Goal: Task Accomplishment & Management: Manage account settings

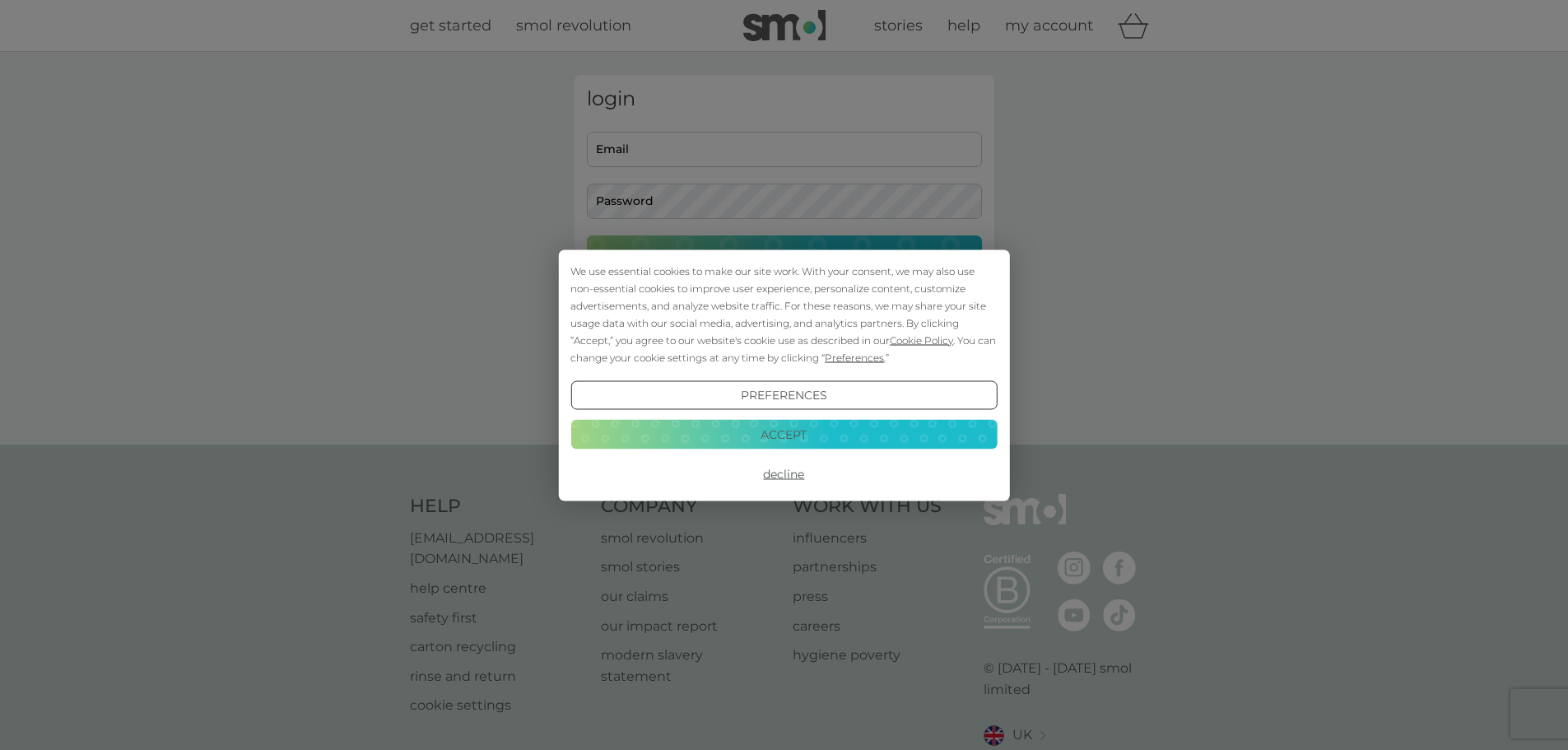
click at [775, 474] on button "Decline" at bounding box center [784, 474] width 427 height 29
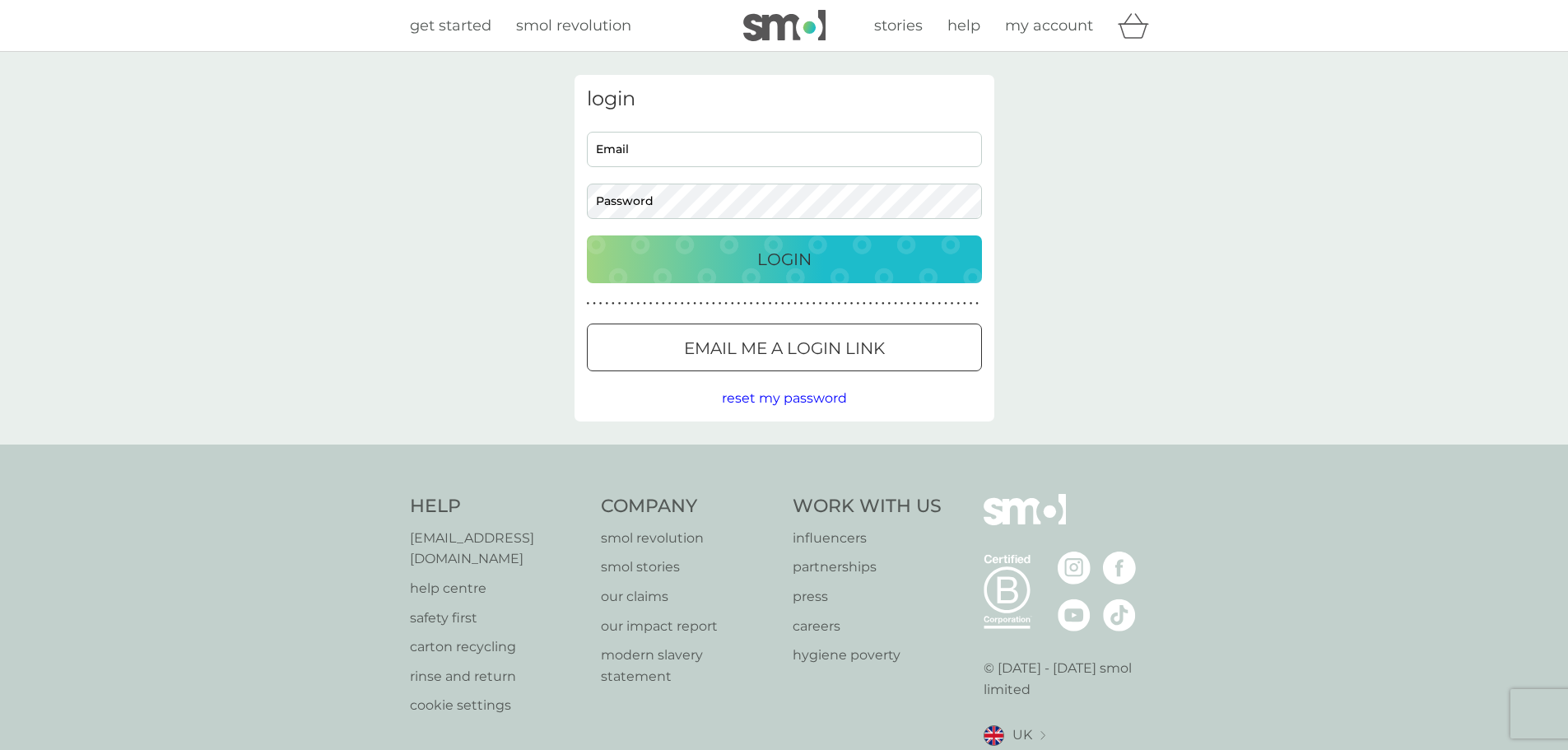
type input "[EMAIL_ADDRESS][DOMAIN_NAME]"
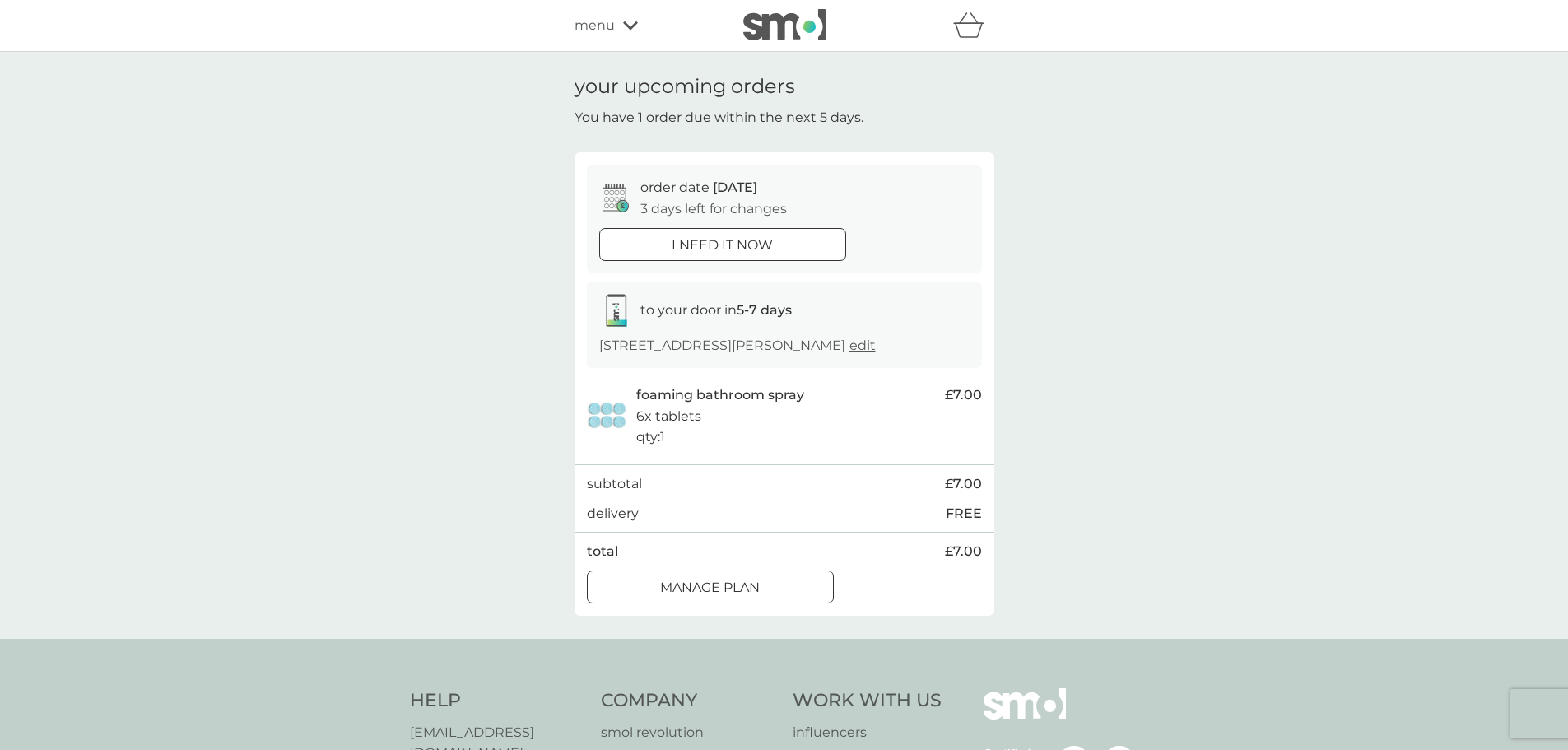
click at [727, 601] on button "Manage plan" at bounding box center [710, 587] width 247 height 33
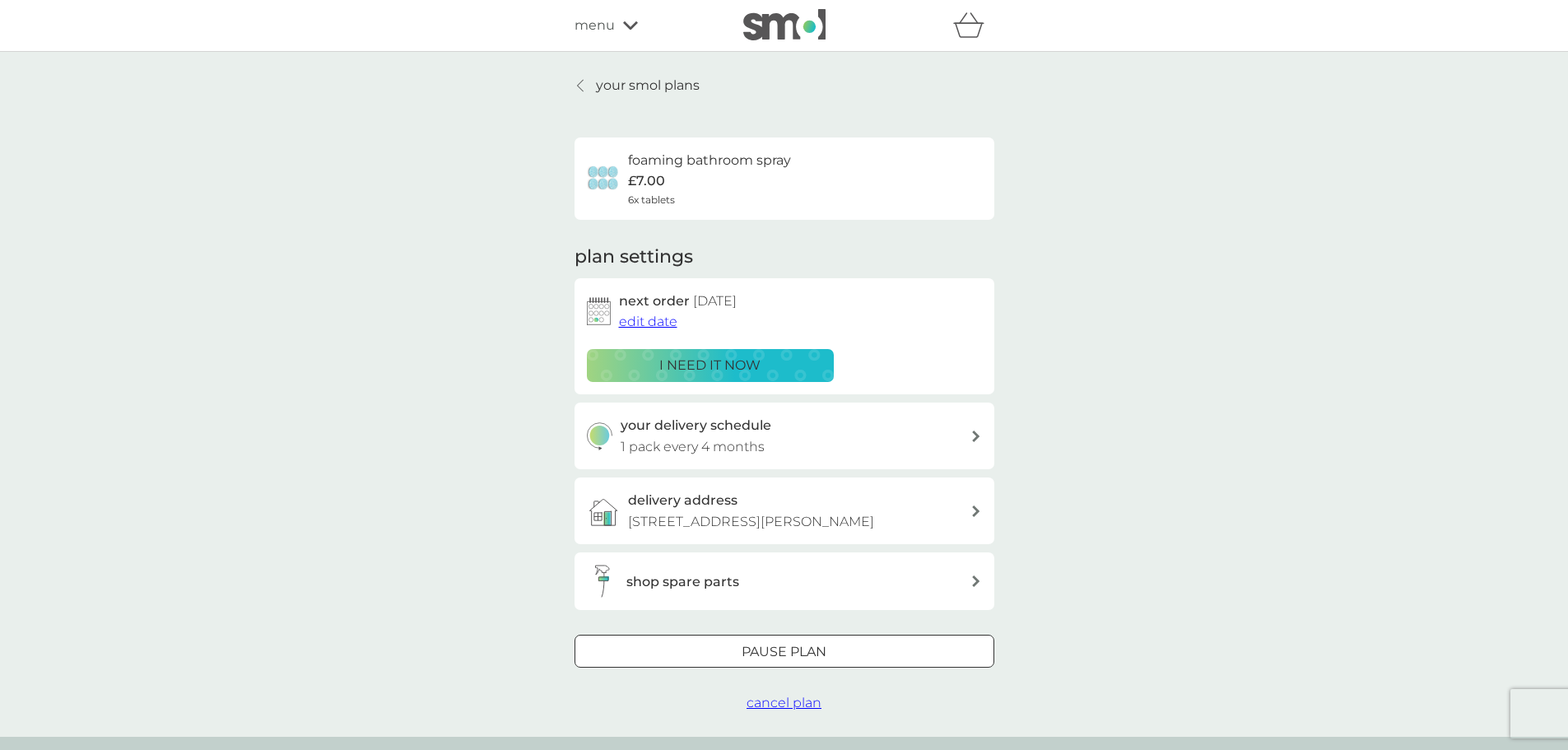
click at [658, 327] on span "edit date" at bounding box center [648, 321] width 59 height 16
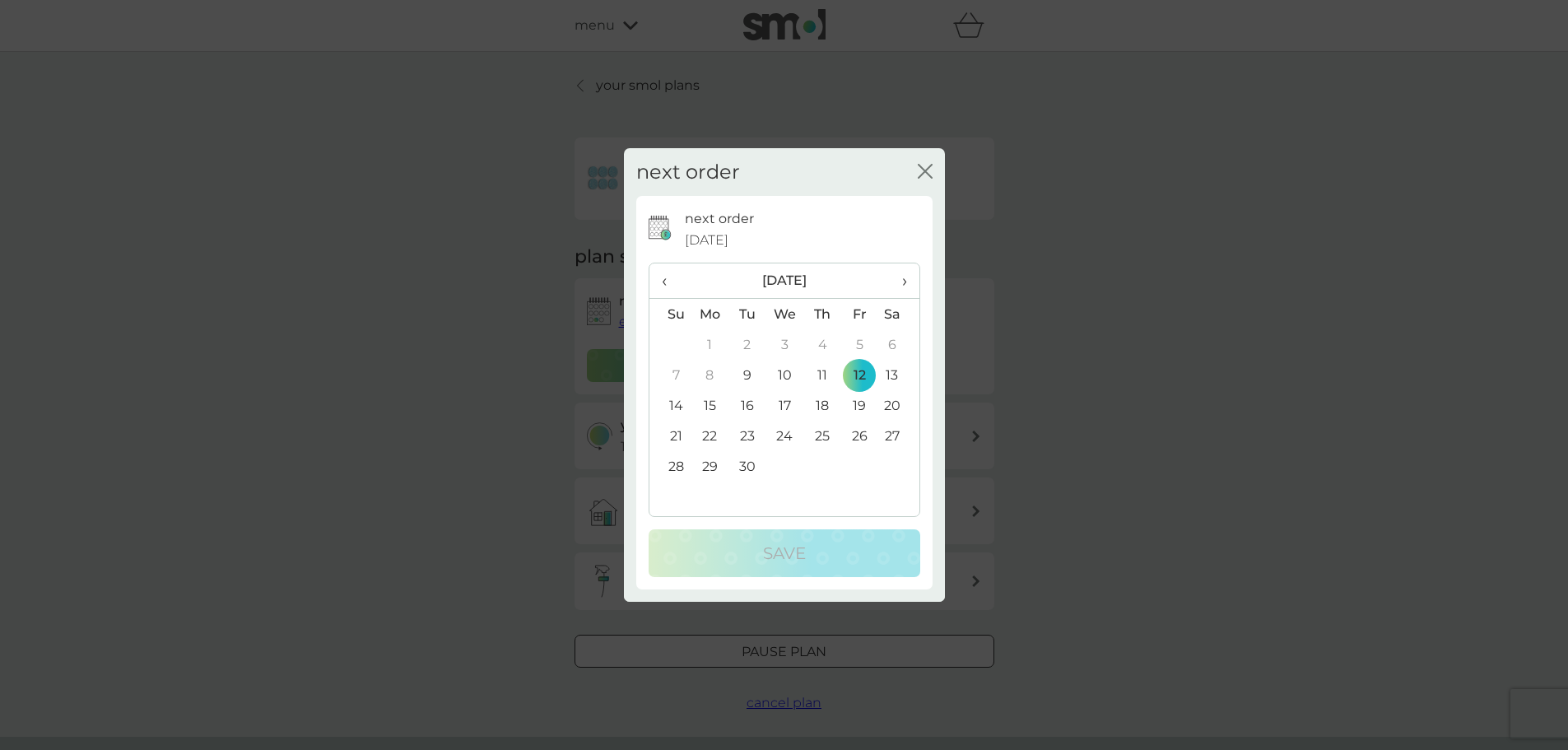
click at [899, 279] on span "›" at bounding box center [898, 280] width 17 height 34
click at [711, 378] on td "3" at bounding box center [710, 375] width 38 height 30
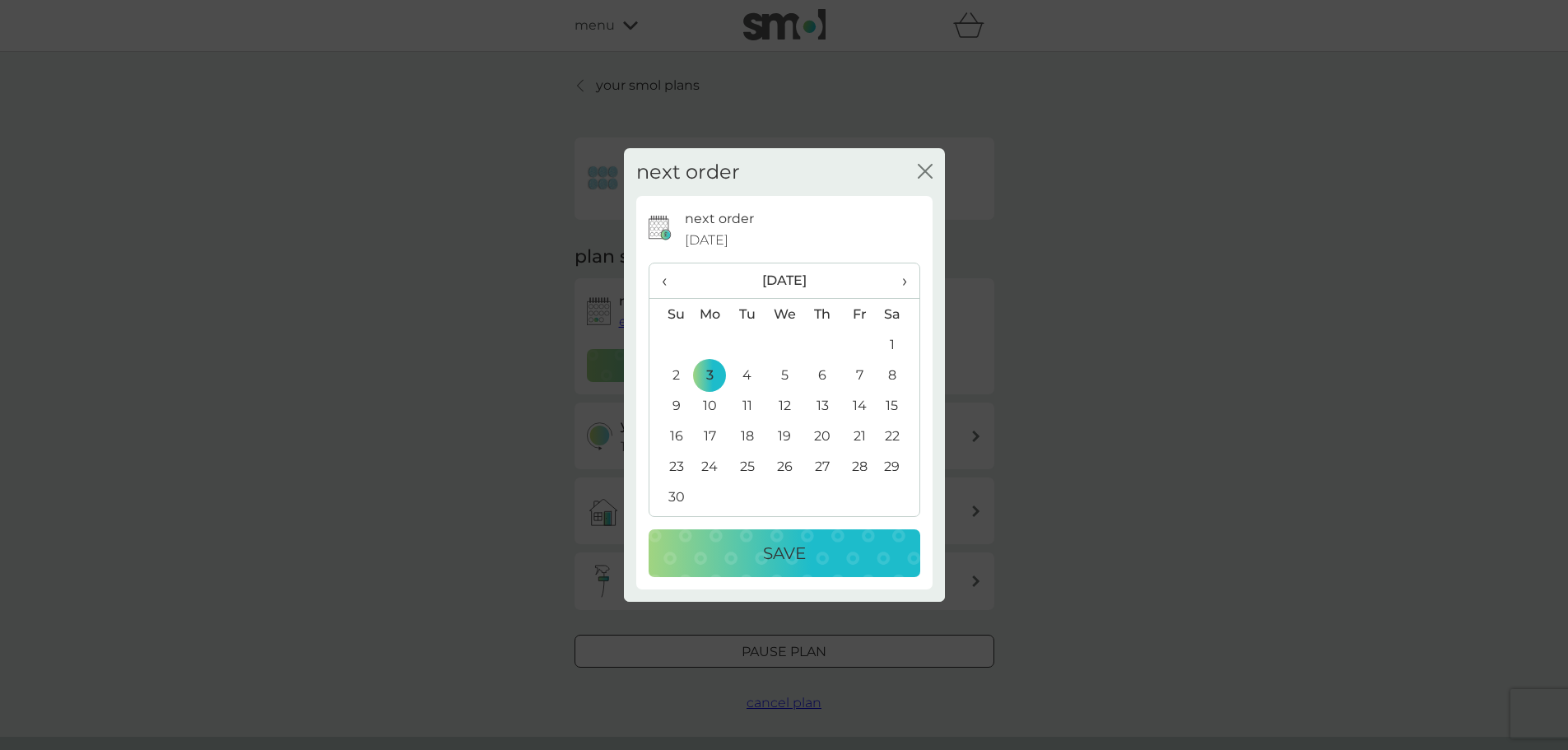
click at [800, 545] on p "Save" at bounding box center [784, 552] width 43 height 26
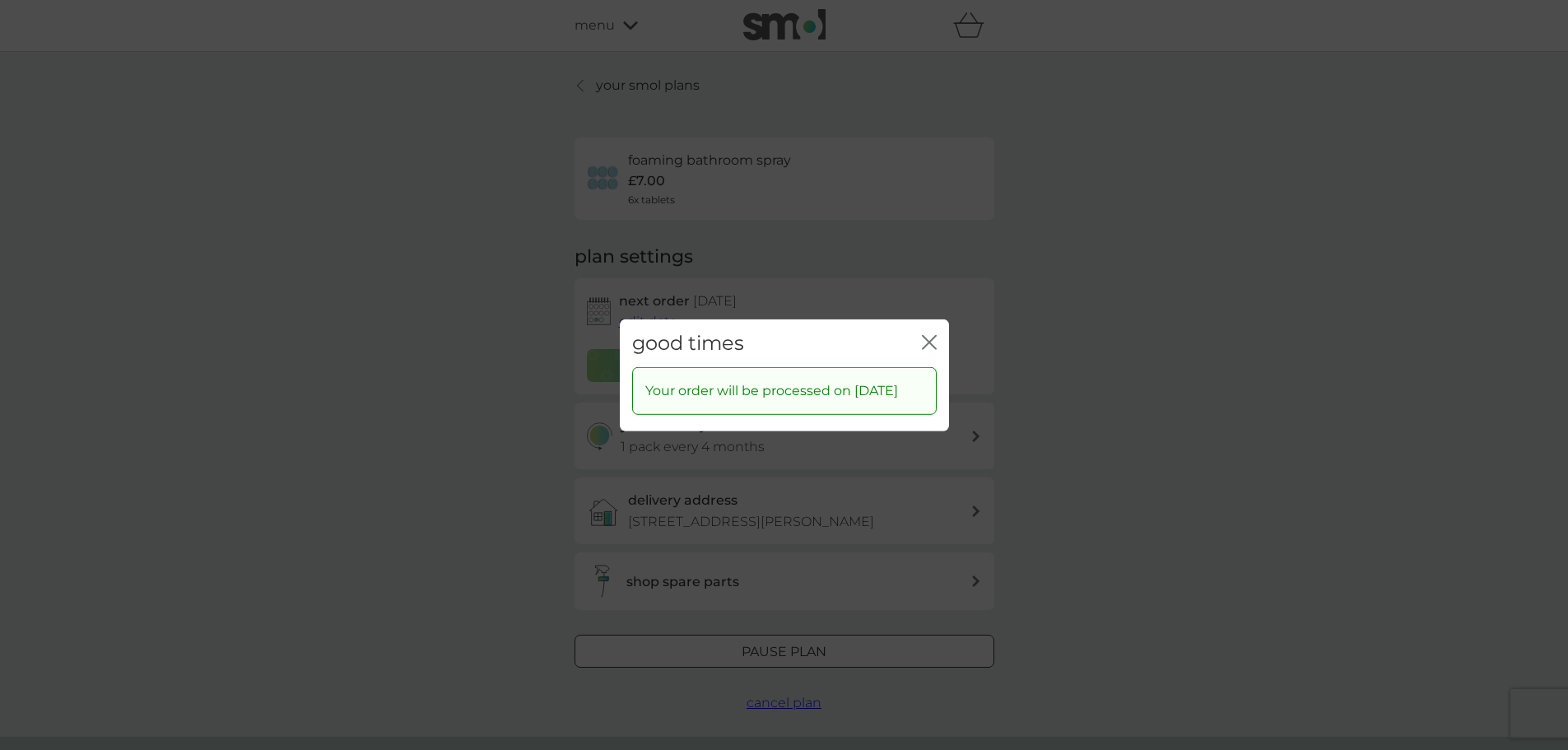
click at [932, 335] on icon "close" at bounding box center [933, 342] width 7 height 13
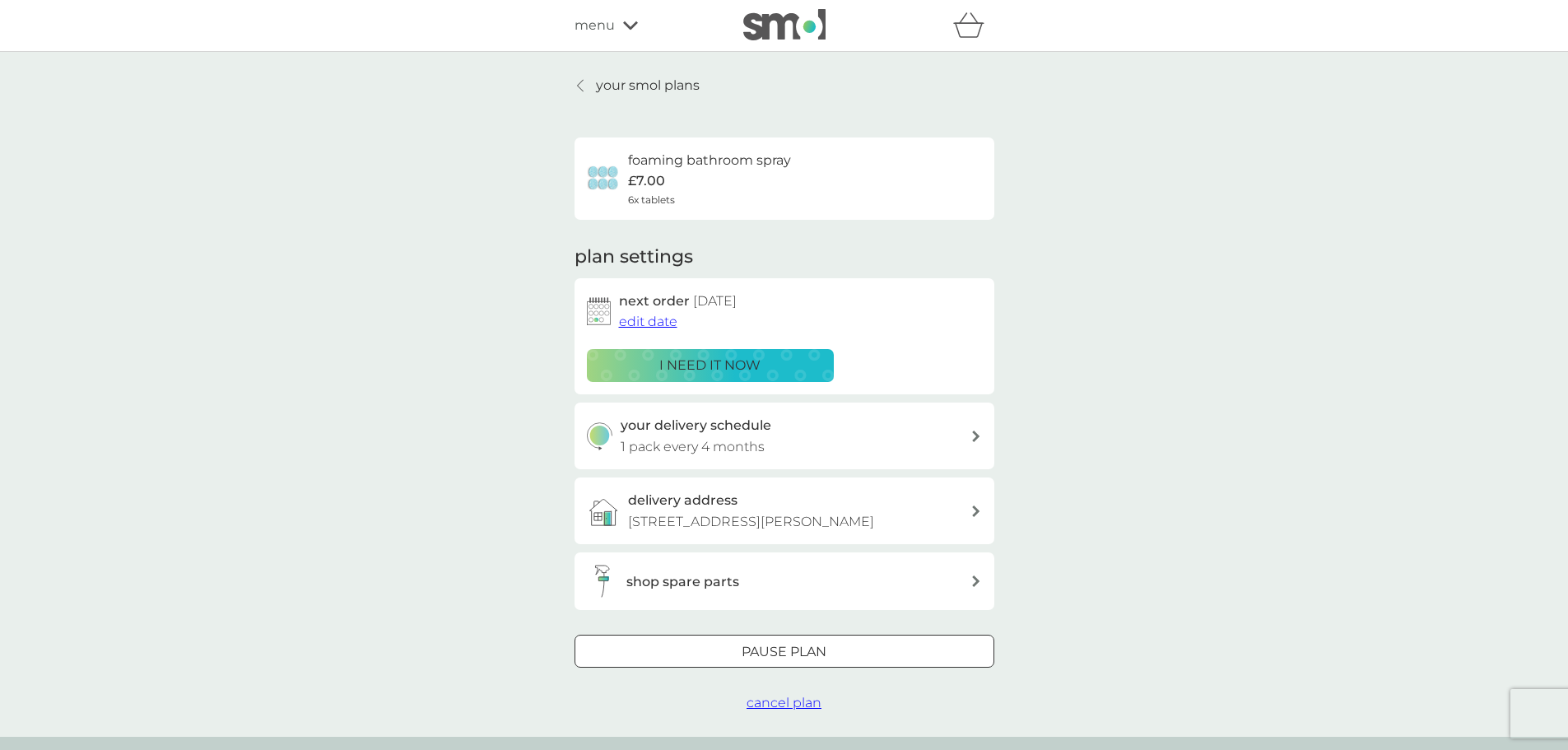
click at [644, 89] on p "your smol plans" at bounding box center [648, 86] width 104 height 22
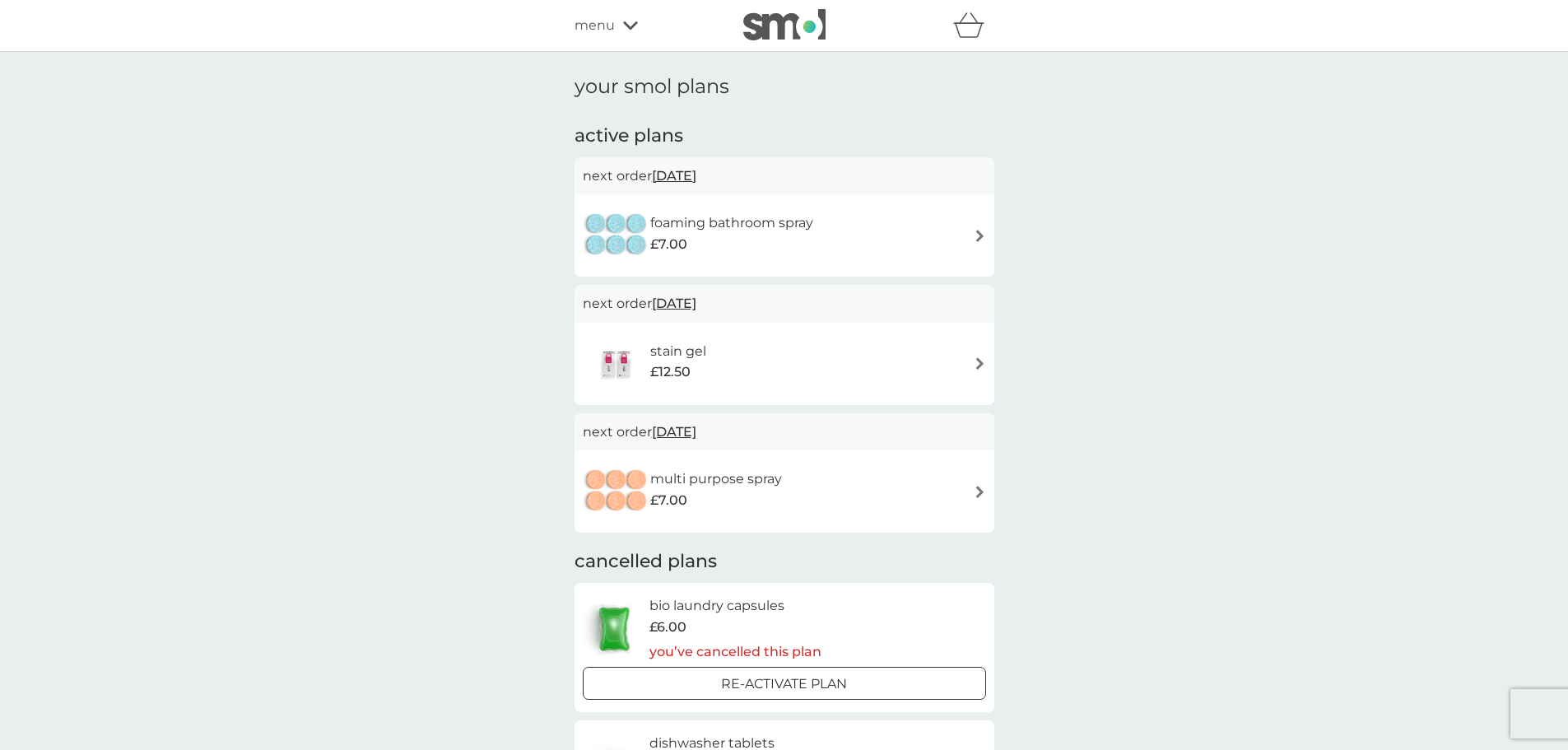
click at [696, 306] on span "31 Dec 2025" at bounding box center [674, 303] width 44 height 32
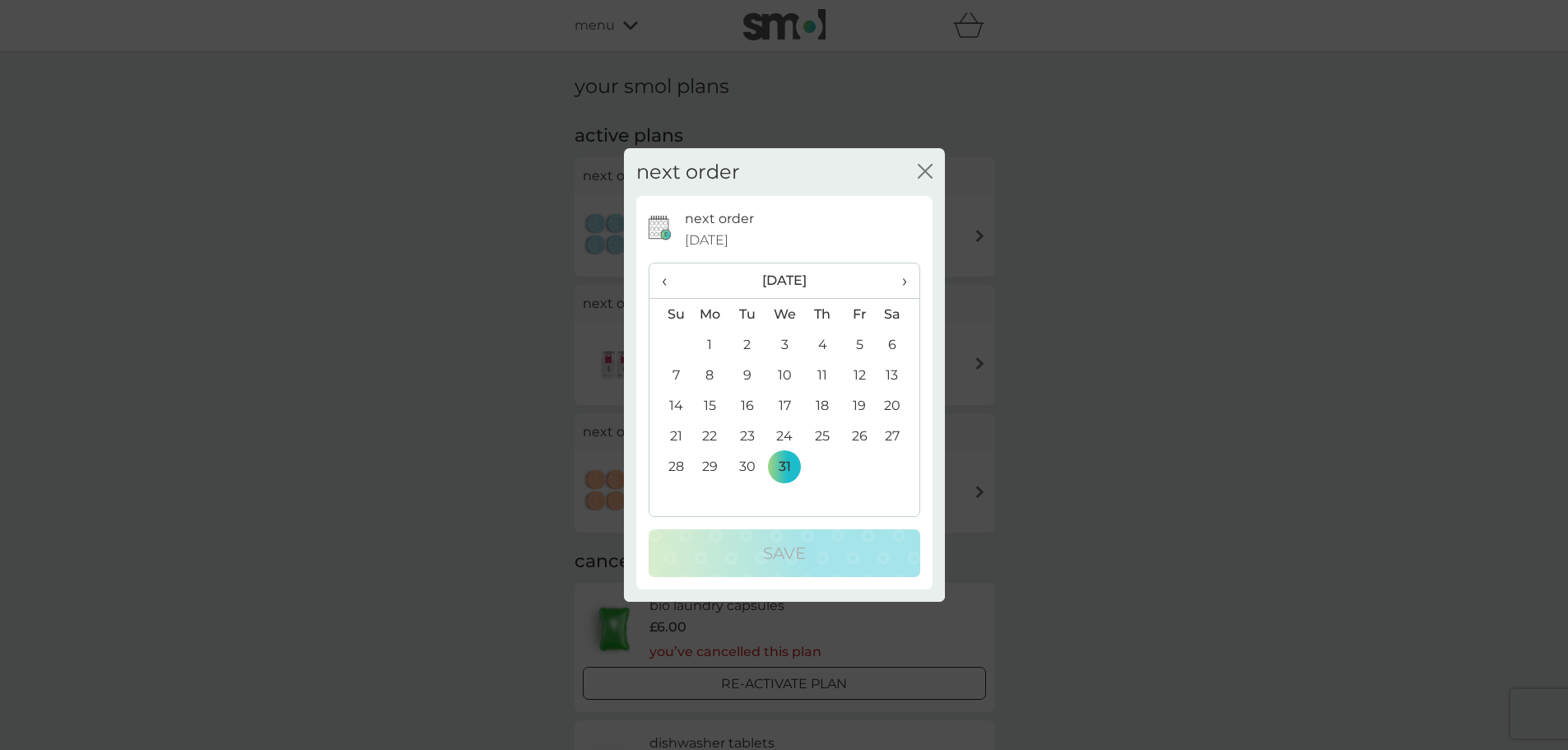
click at [907, 277] on th "›" at bounding box center [898, 281] width 41 height 35
click at [713, 435] on td "16" at bounding box center [710, 436] width 38 height 30
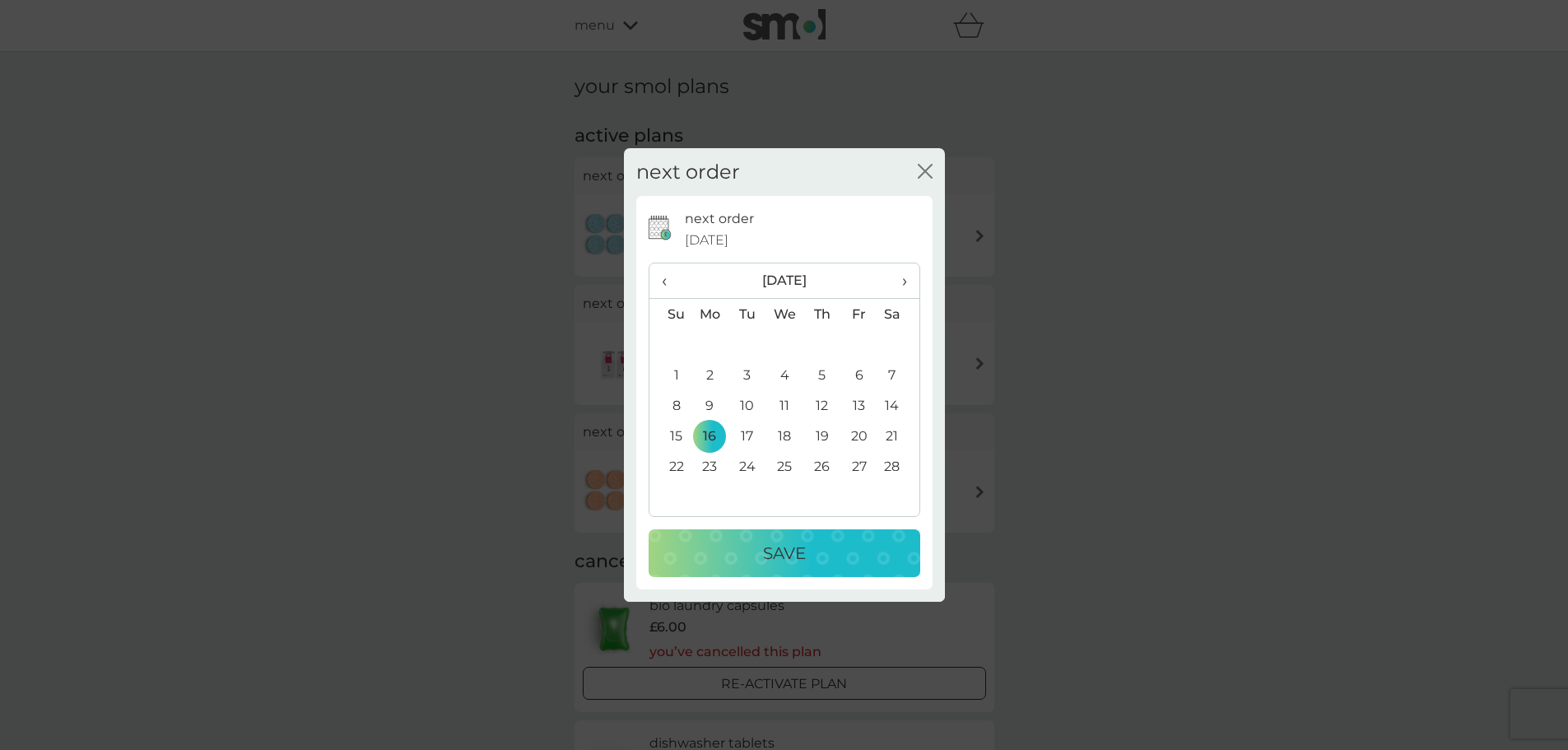
click at [777, 560] on p "Save" at bounding box center [784, 552] width 43 height 26
